Goal: Navigation & Orientation: Find specific page/section

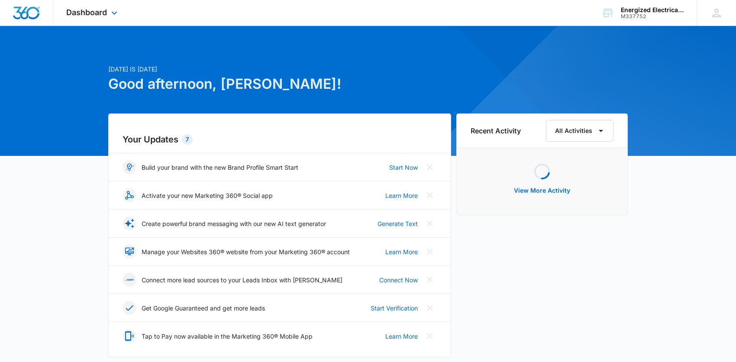
click at [36, 15] on img "Dashboard" at bounding box center [27, 12] width 28 height 13
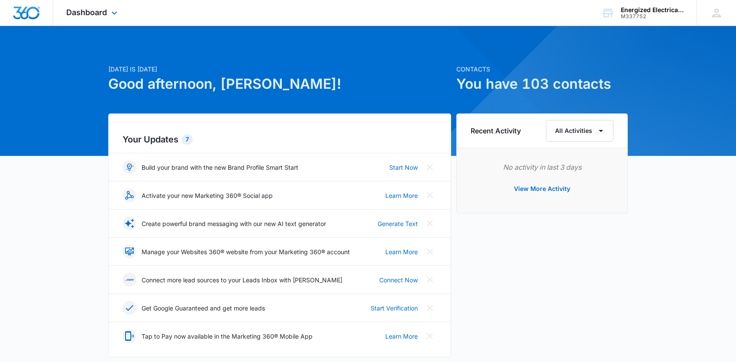
click at [36, 15] on img "Dashboard" at bounding box center [27, 12] width 28 height 13
click at [27, 17] on img "Dashboard" at bounding box center [27, 12] width 28 height 13
click at [34, 17] on img "Dashboard" at bounding box center [27, 12] width 28 height 13
click at [32, 20] on div at bounding box center [26, 13] width 53 height 26
click at [32, 11] on img "Dashboard" at bounding box center [27, 12] width 28 height 13
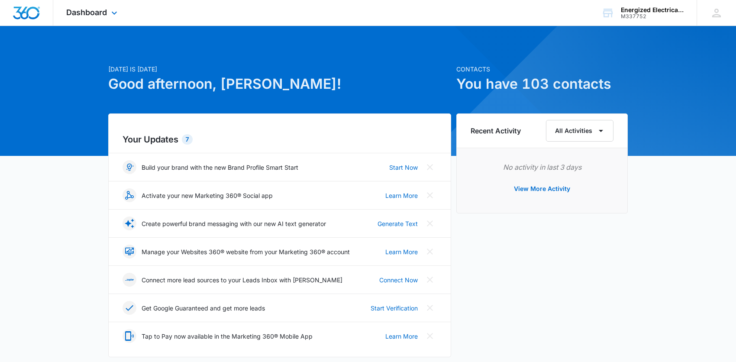
click at [24, 10] on img "Dashboard" at bounding box center [27, 12] width 28 height 13
click at [38, 13] on img "Dashboard" at bounding box center [27, 12] width 28 height 13
click at [106, 13] on span "Dashboard" at bounding box center [86, 12] width 41 height 9
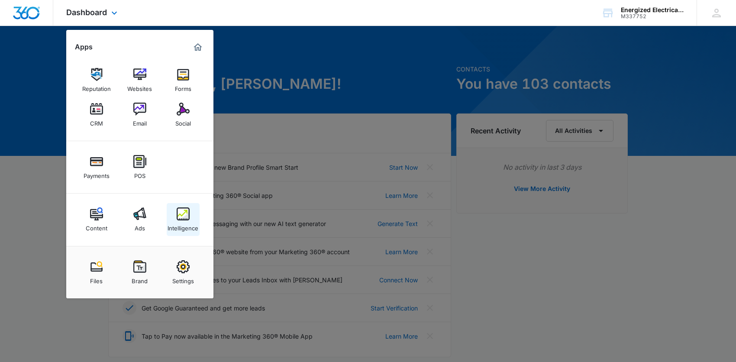
click at [185, 210] on img at bounding box center [183, 213] width 13 height 13
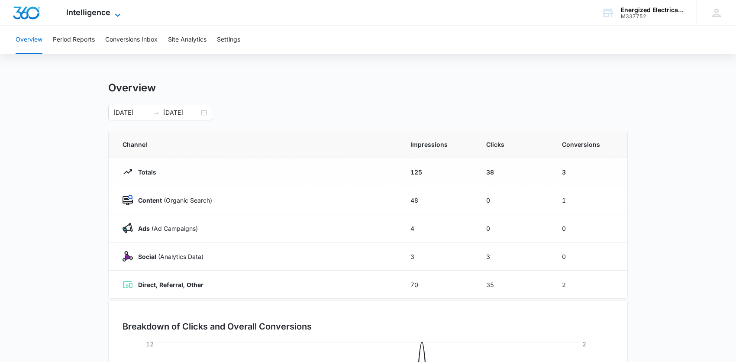
click at [113, 13] on icon at bounding box center [118, 15] width 10 height 10
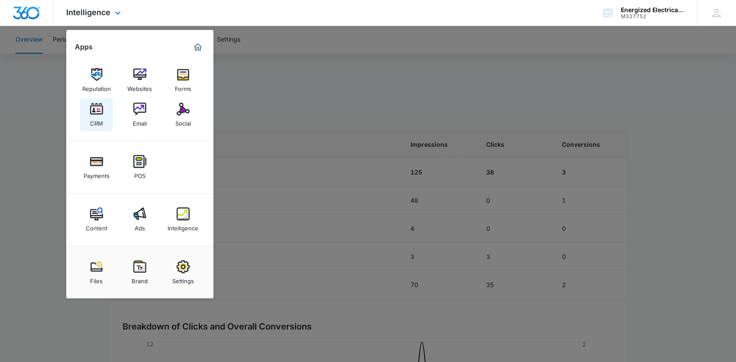
click at [91, 122] on div "CRM" at bounding box center [96, 121] width 13 height 11
